Goal: Task Accomplishment & Management: Complete application form

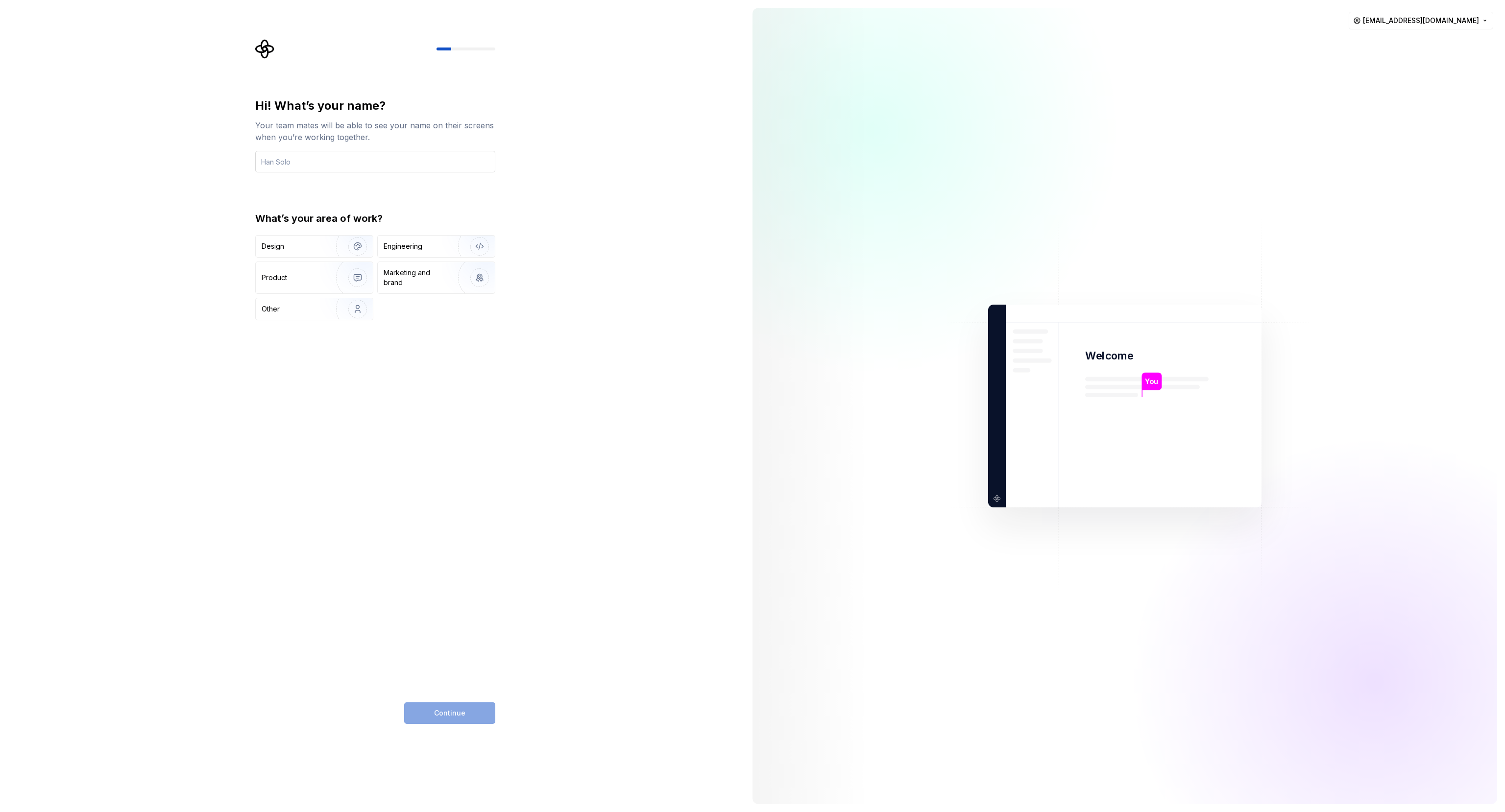
click at [292, 162] on input "text" at bounding box center [375, 161] width 240 height 22
type input "Elhombretecla"
click at [292, 244] on div "Design" at bounding box center [293, 246] width 62 height 10
click at [472, 716] on button "Continue" at bounding box center [450, 713] width 91 height 22
click at [424, 160] on input "text" at bounding box center [375, 161] width 240 height 22
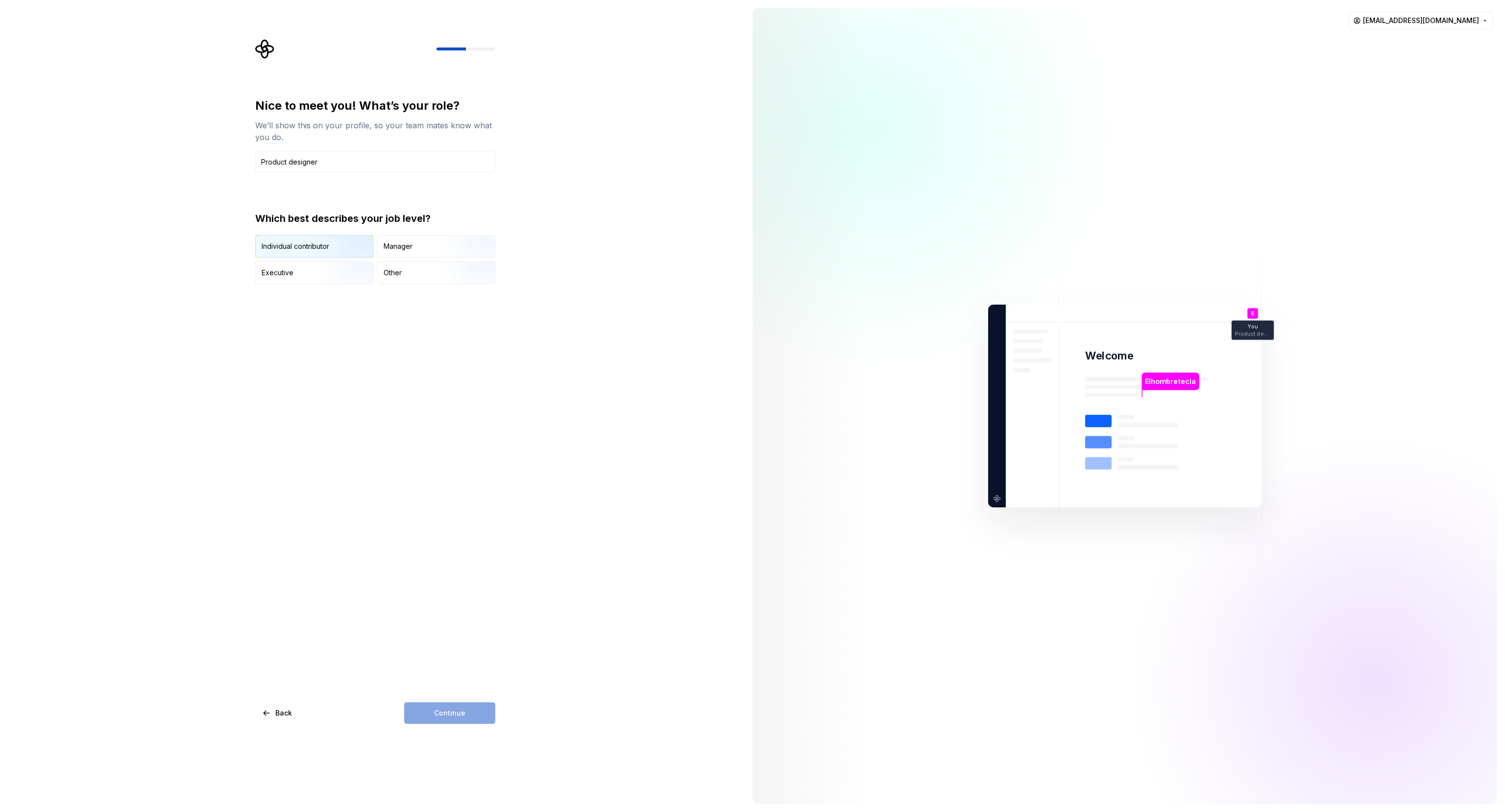
type input "Product designer"
click at [331, 247] on img "button" at bounding box center [349, 259] width 63 height 65
click at [480, 707] on button "Continue" at bounding box center [450, 713] width 91 height 22
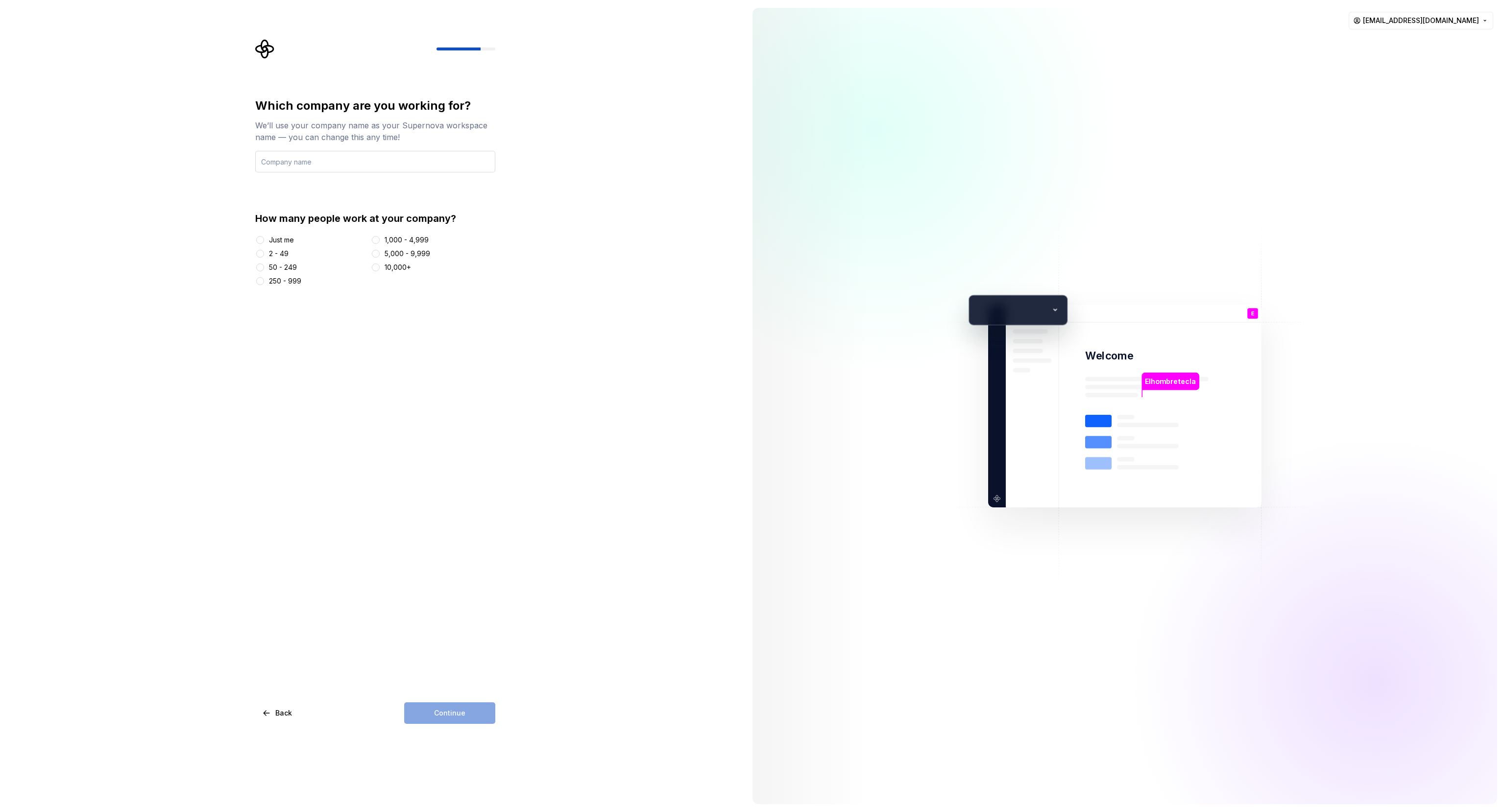
click at [318, 165] on input "text" at bounding box center [375, 161] width 240 height 22
click at [286, 241] on div "Just me" at bounding box center [281, 240] width 25 height 10
click at [264, 241] on button "Just me" at bounding box center [260, 240] width 8 height 8
click at [345, 165] on input "text" at bounding box center [375, 161] width 240 height 22
type input "Me and myself"
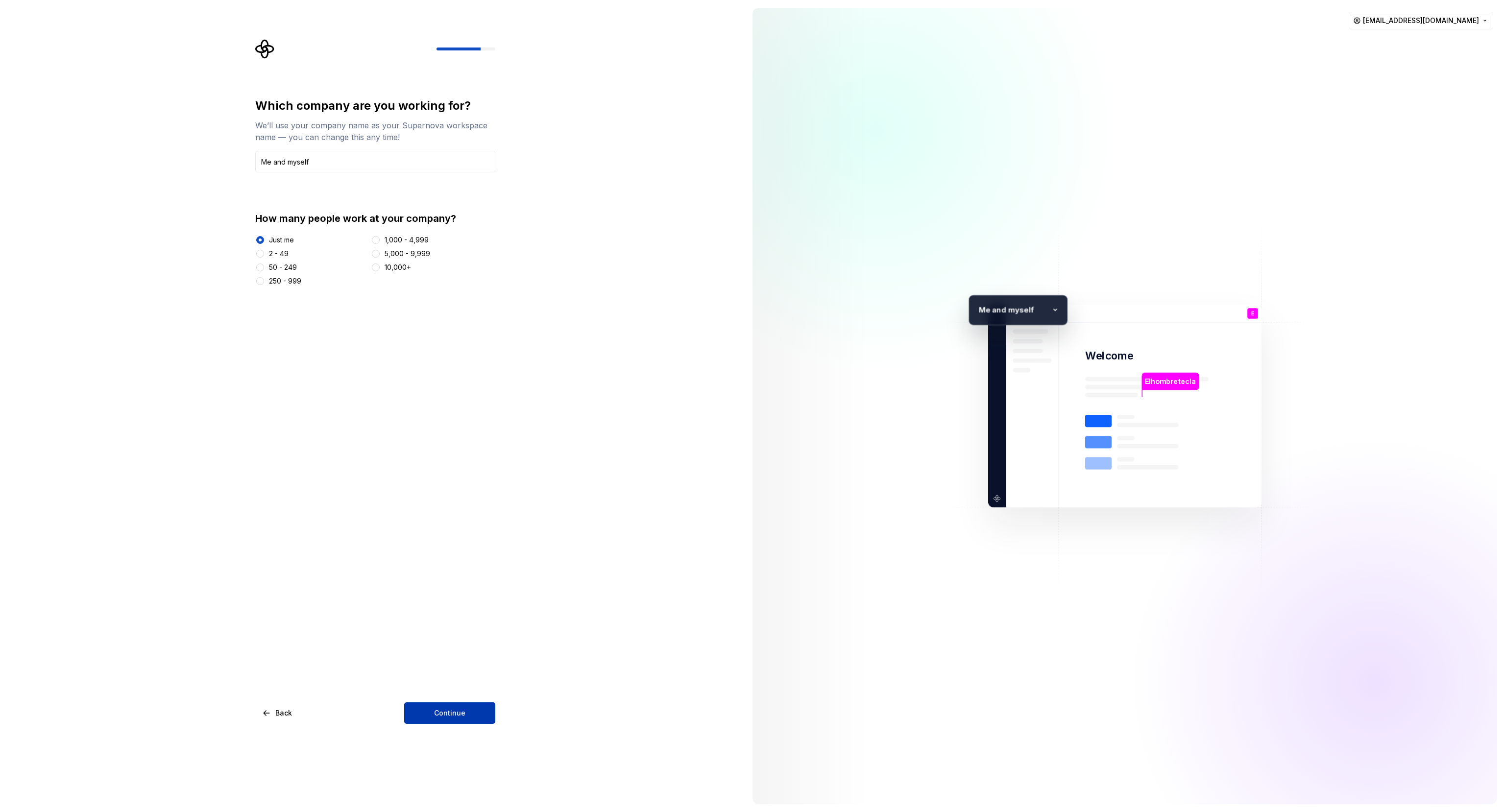
click at [458, 720] on button "Continue" at bounding box center [450, 713] width 91 height 22
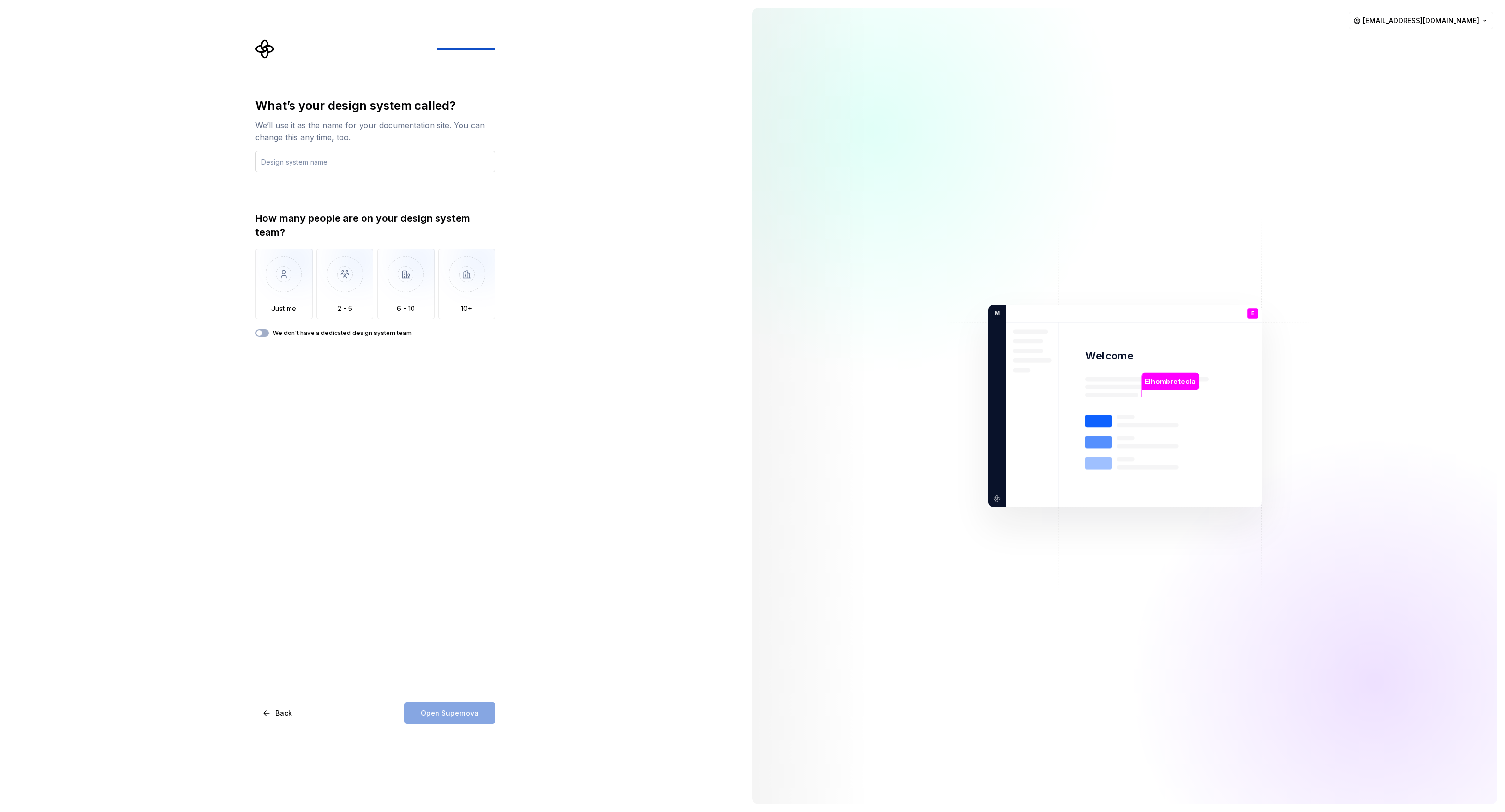
click at [348, 166] on input "text" at bounding box center [375, 161] width 240 height 22
type input "Pencil"
click at [287, 297] on img "button" at bounding box center [284, 282] width 57 height 65
click at [468, 715] on span "Open Supernova" at bounding box center [449, 713] width 58 height 10
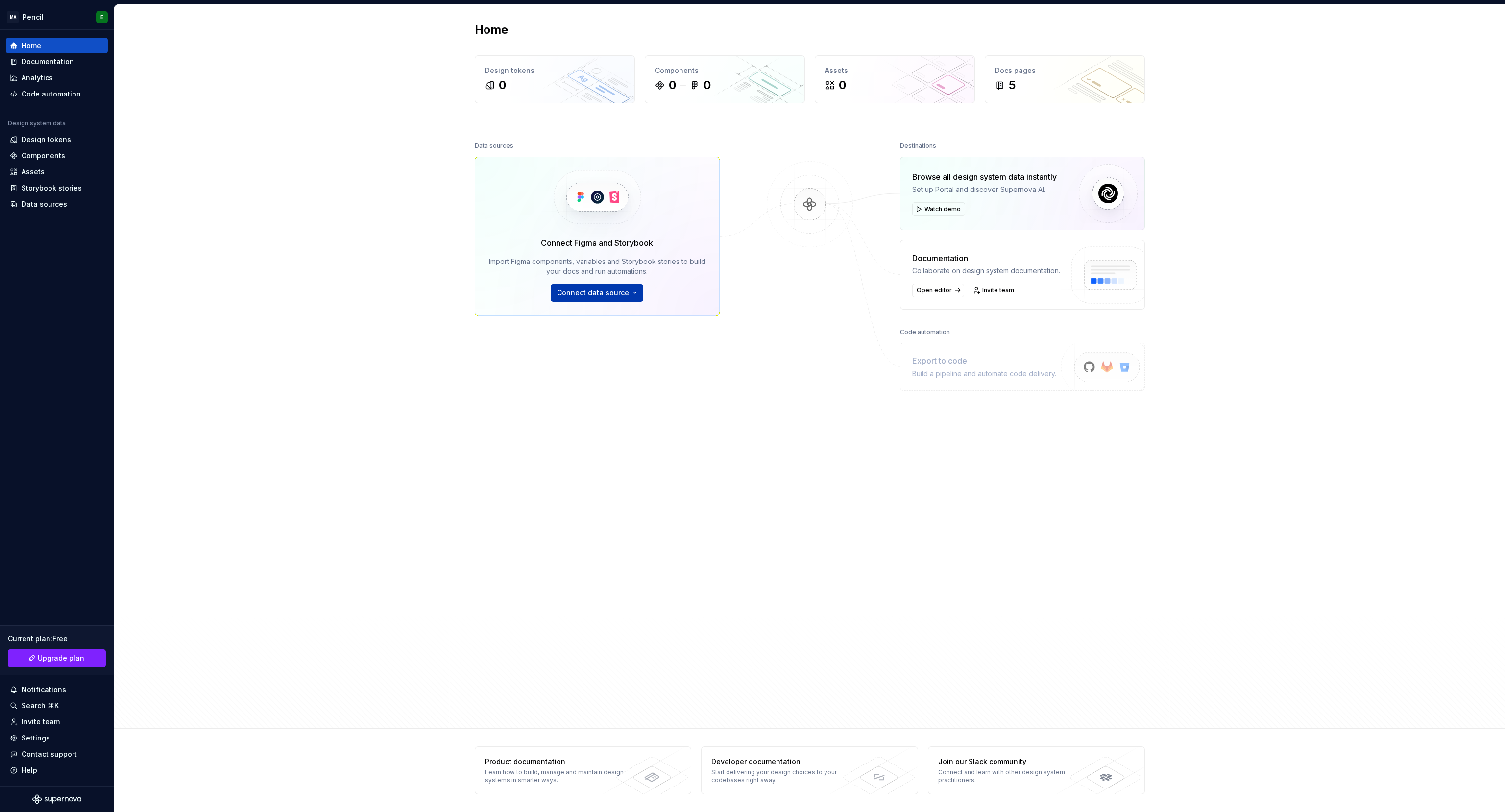
click at [588, 298] on button "Connect data source" at bounding box center [597, 293] width 92 height 18
click at [799, 362] on div at bounding box center [810, 383] width 98 height 487
click at [56, 100] on div "Code automation" at bounding box center [57, 94] width 102 height 16
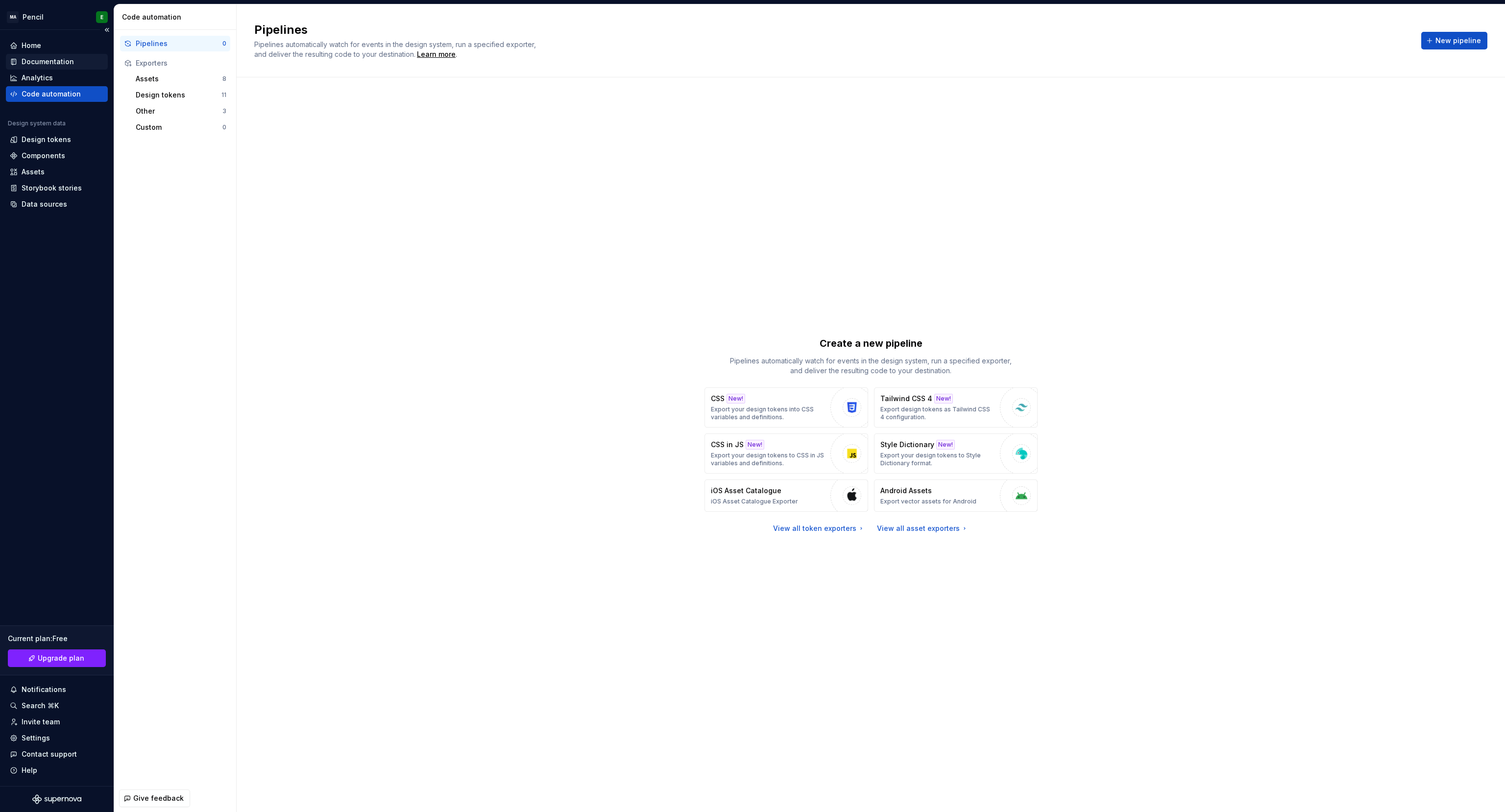
click at [57, 65] on div "Documentation" at bounding box center [48, 61] width 53 height 10
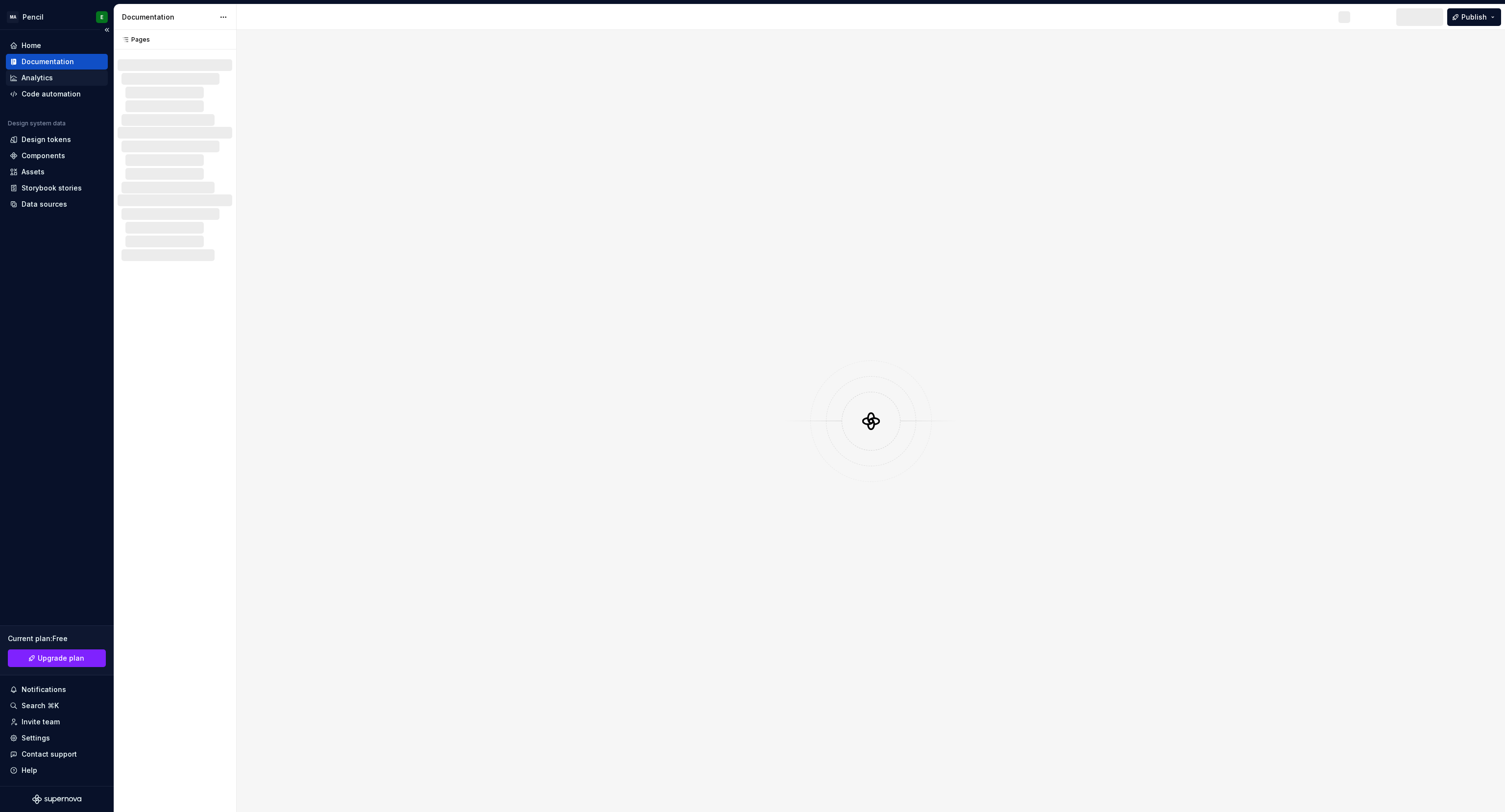
click at [51, 81] on div "Analytics" at bounding box center [37, 78] width 32 height 10
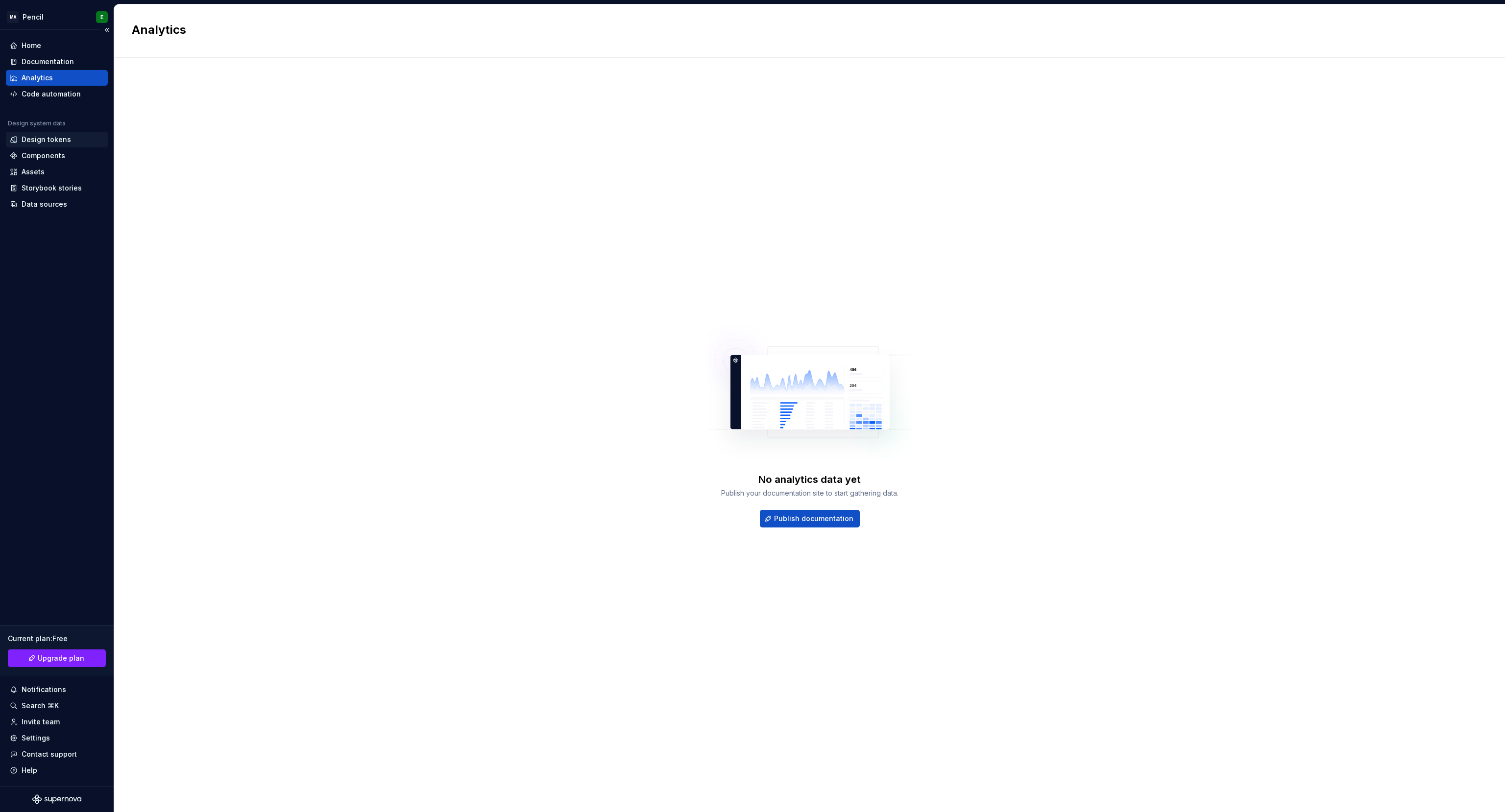
click at [50, 141] on div "Design tokens" at bounding box center [46, 140] width 50 height 10
